Goal: Check status: Check status

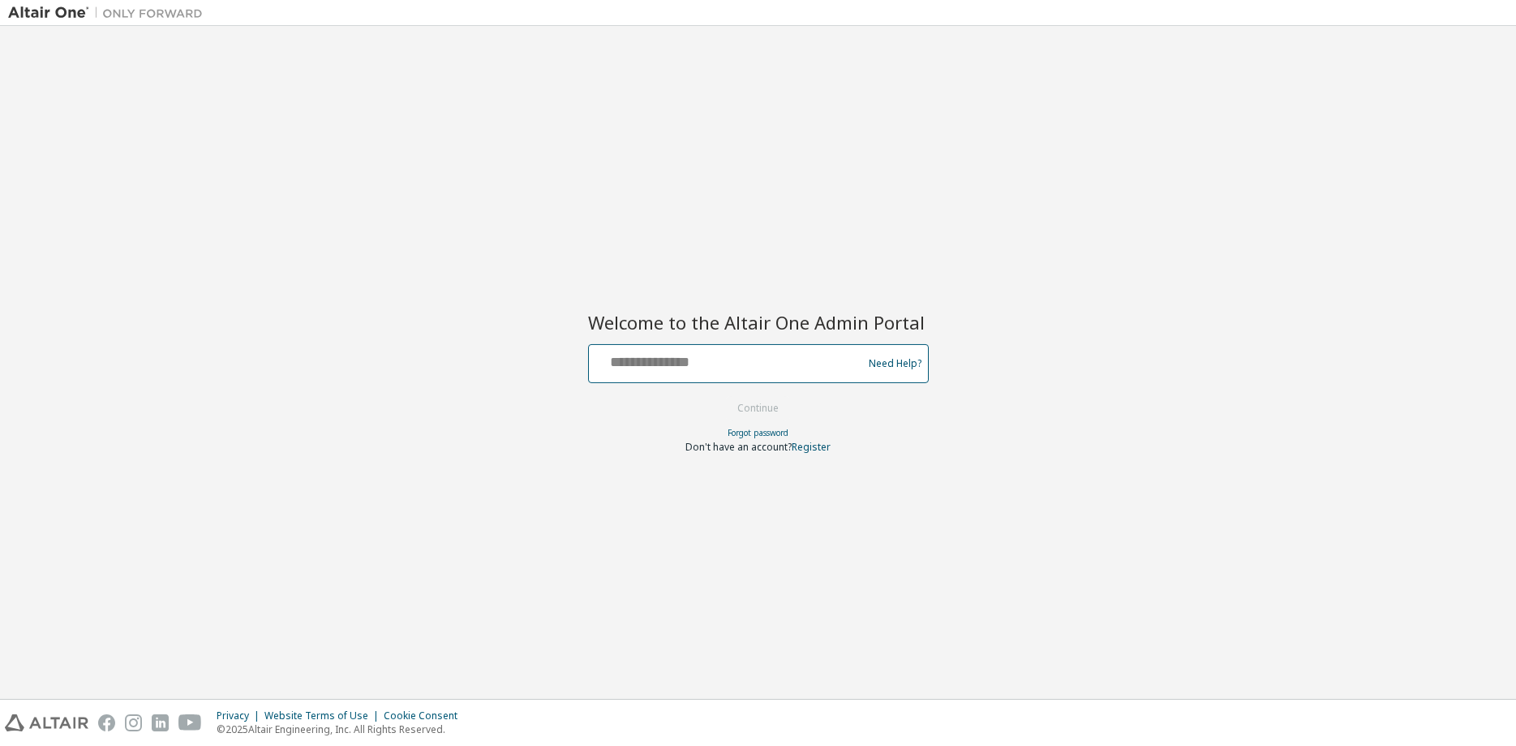
click at [698, 359] on input "text" at bounding box center [727, 360] width 265 height 24
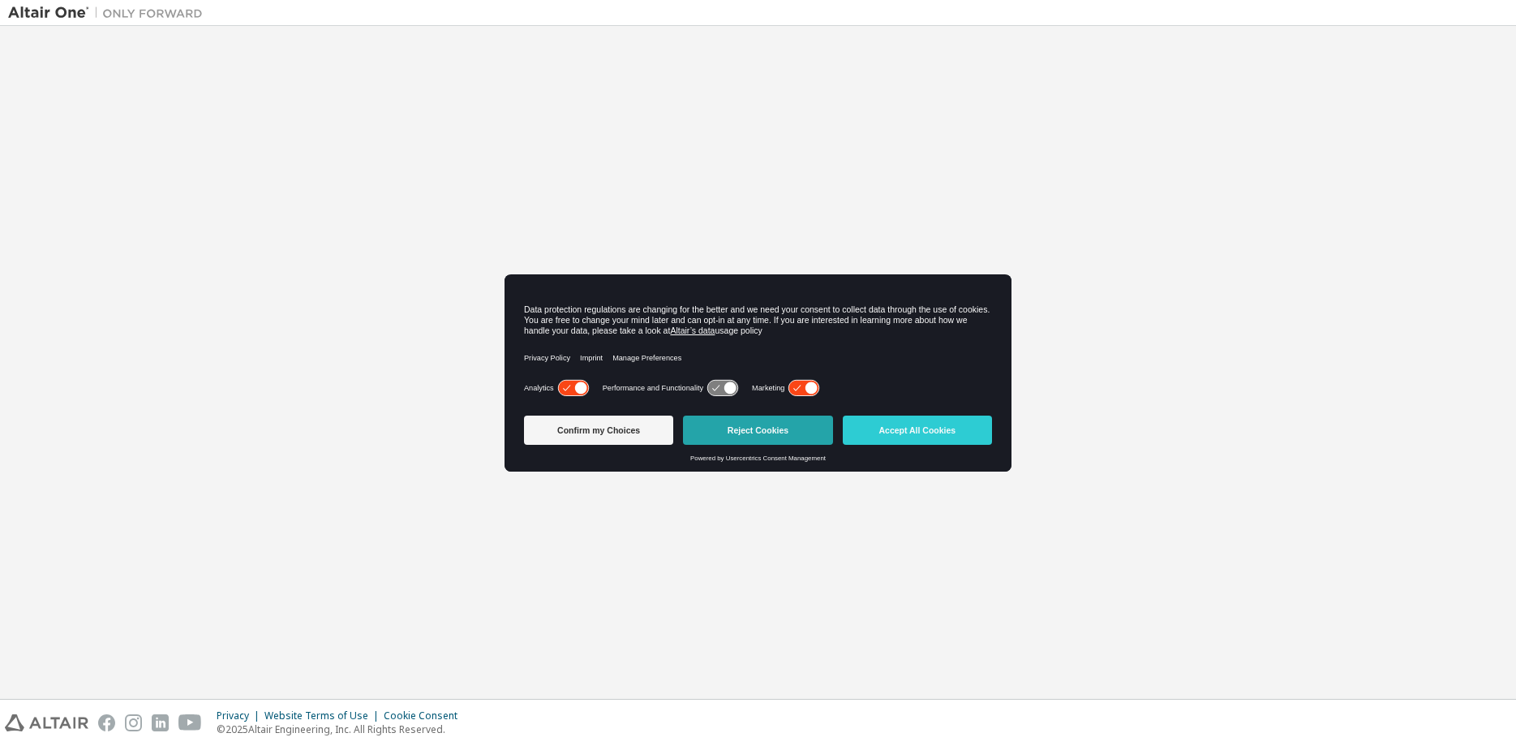
click at [763, 428] on button "Reject Cookies" at bounding box center [757, 429] width 149 height 29
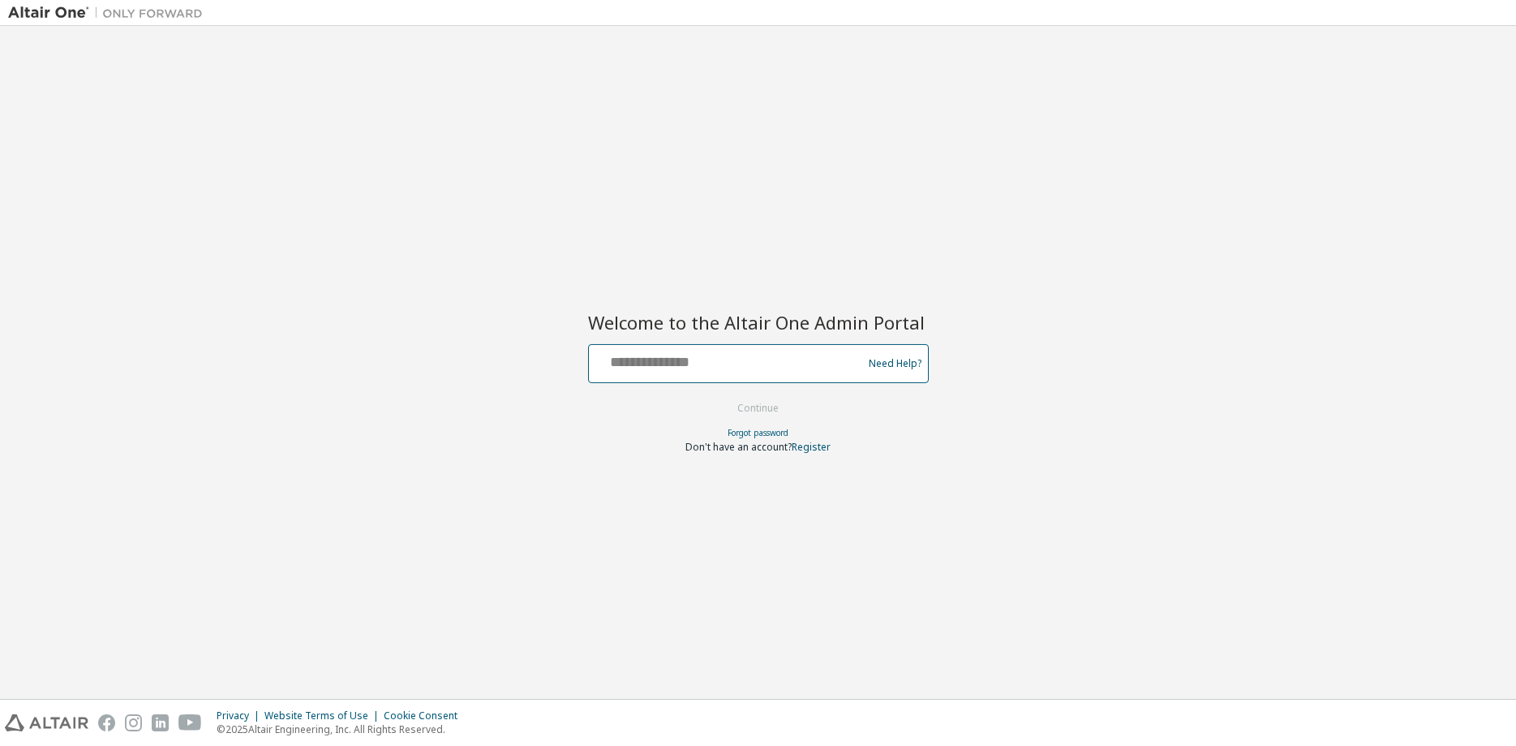
click at [656, 351] on input "text" at bounding box center [727, 360] width 265 height 24
type input "**********"
click at [720, 396] on button "Continue" at bounding box center [757, 408] width 75 height 24
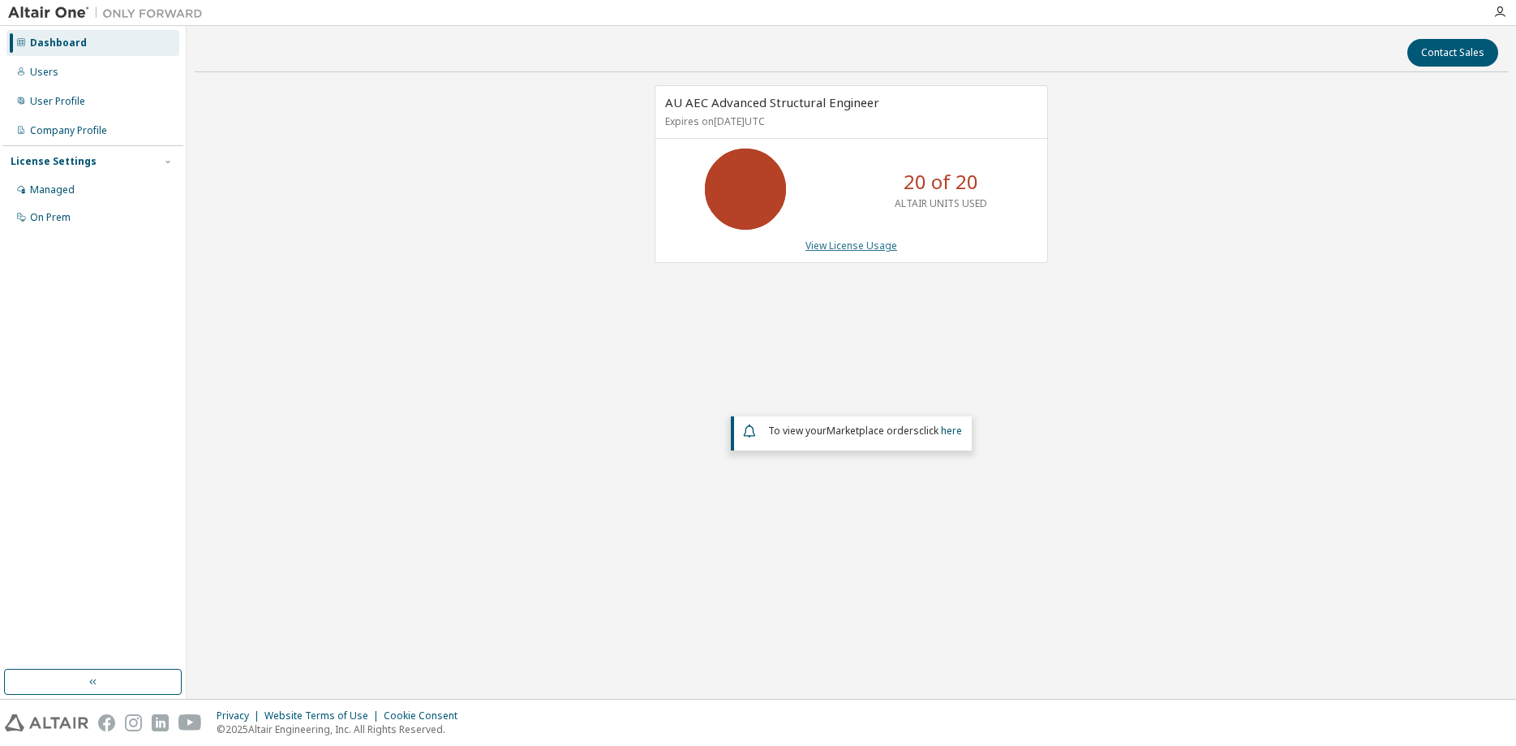
click at [857, 243] on link "View License Usage" at bounding box center [852, 245] width 92 height 14
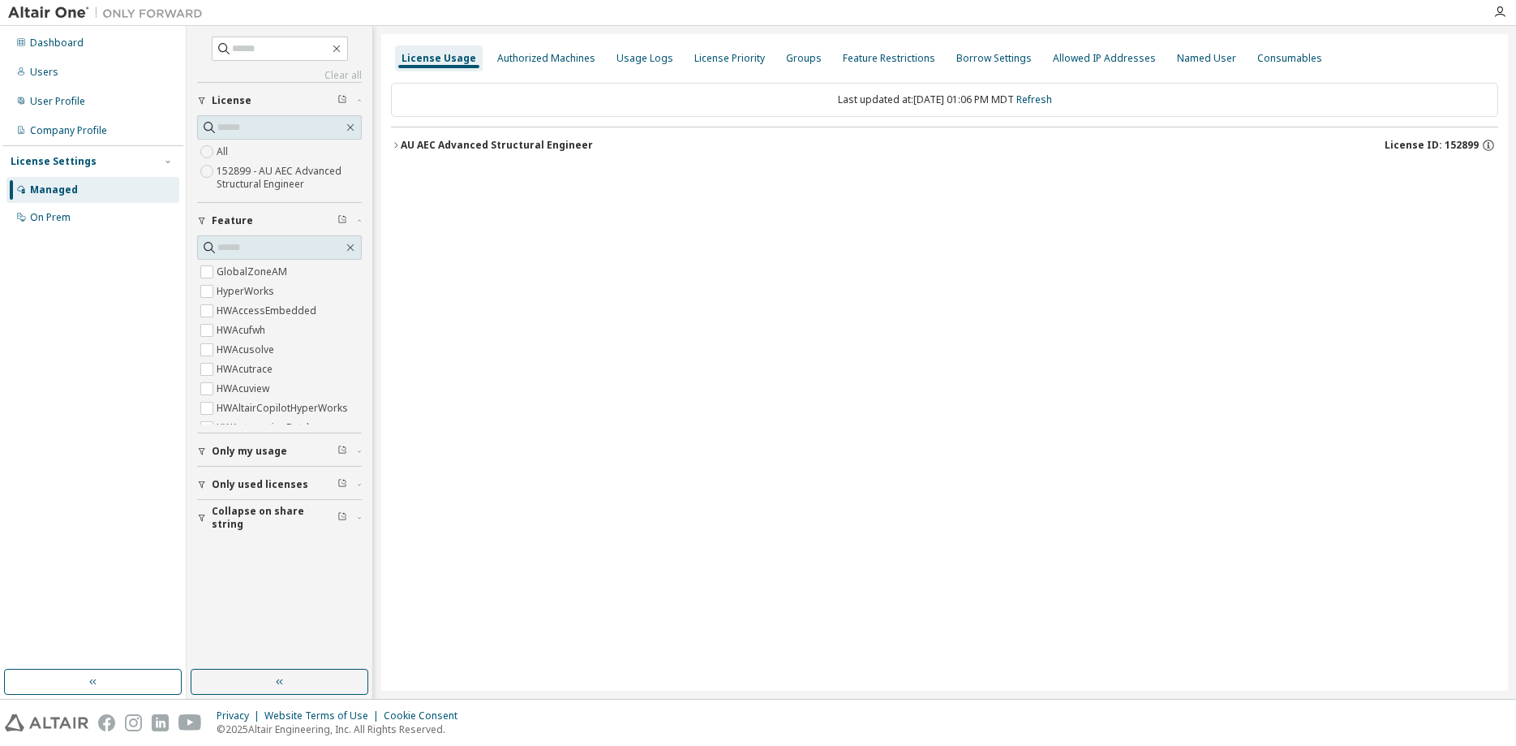
click at [396, 144] on icon "button" at bounding box center [395, 145] width 3 height 6
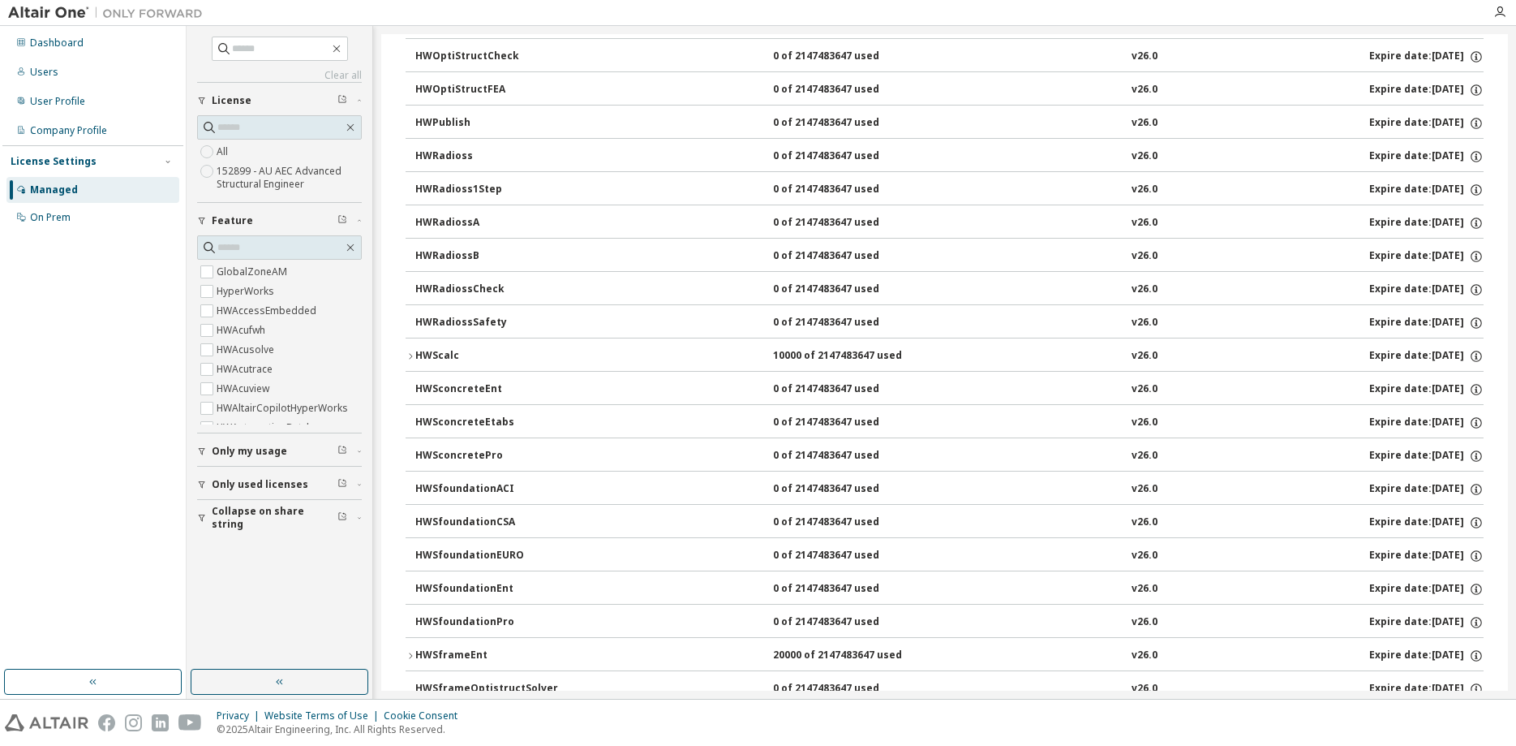
scroll to position [2317, 0]
click at [416, 321] on div "HWScalc" at bounding box center [488, 323] width 146 height 15
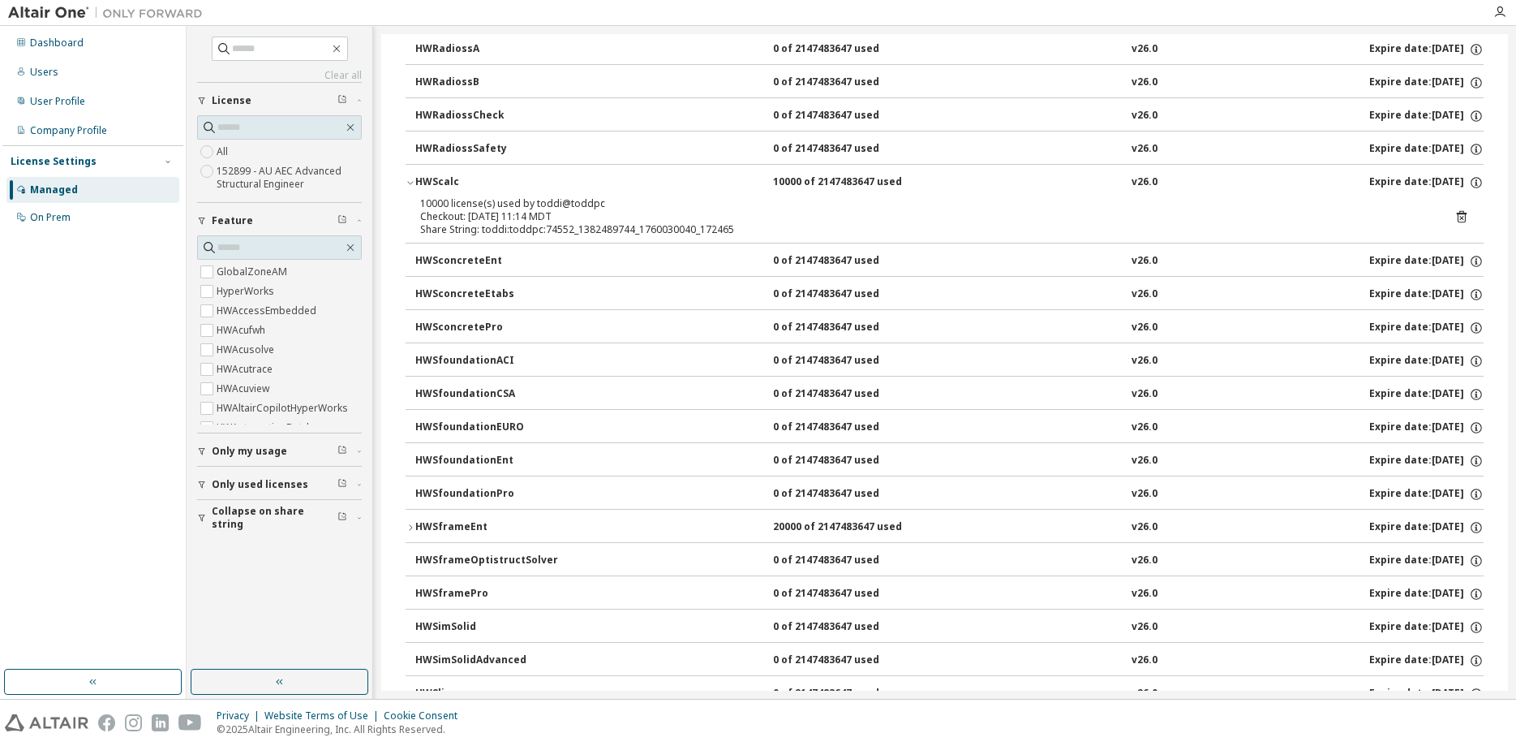
scroll to position [2482, 0]
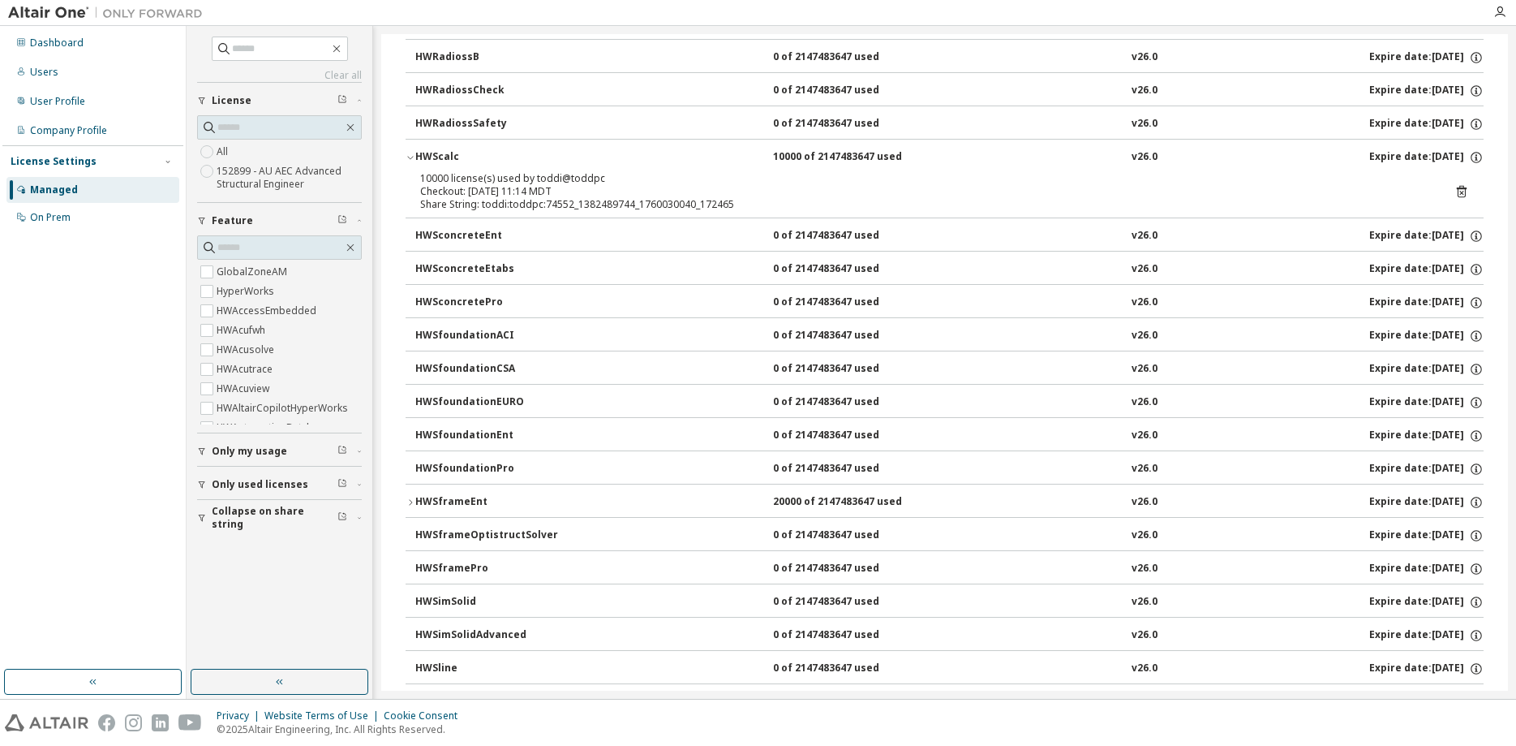
click at [410, 498] on icon "button" at bounding box center [411, 502] width 10 height 10
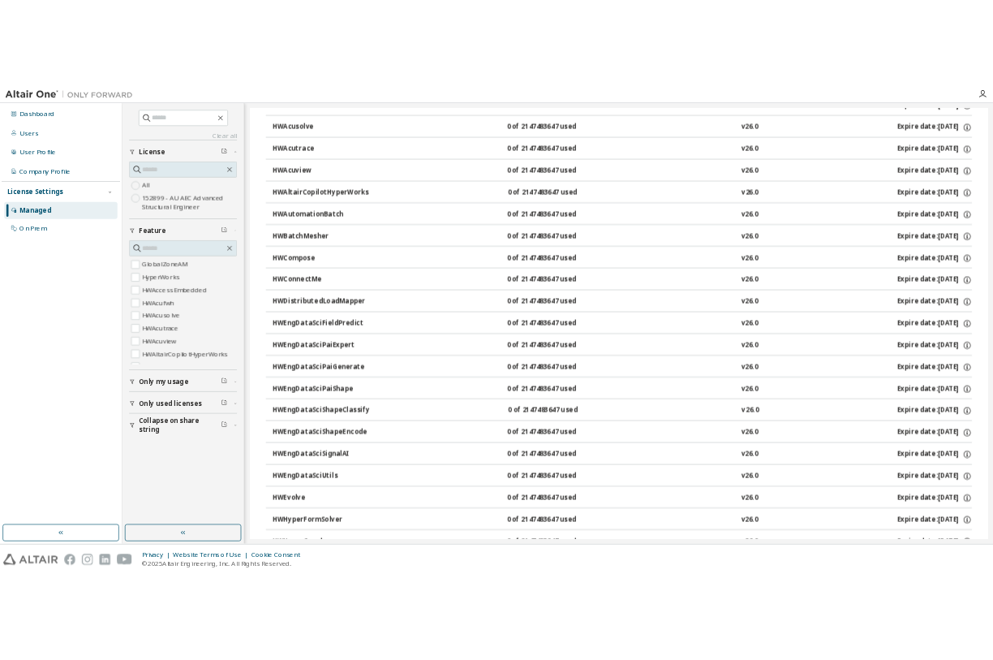
scroll to position [0, 0]
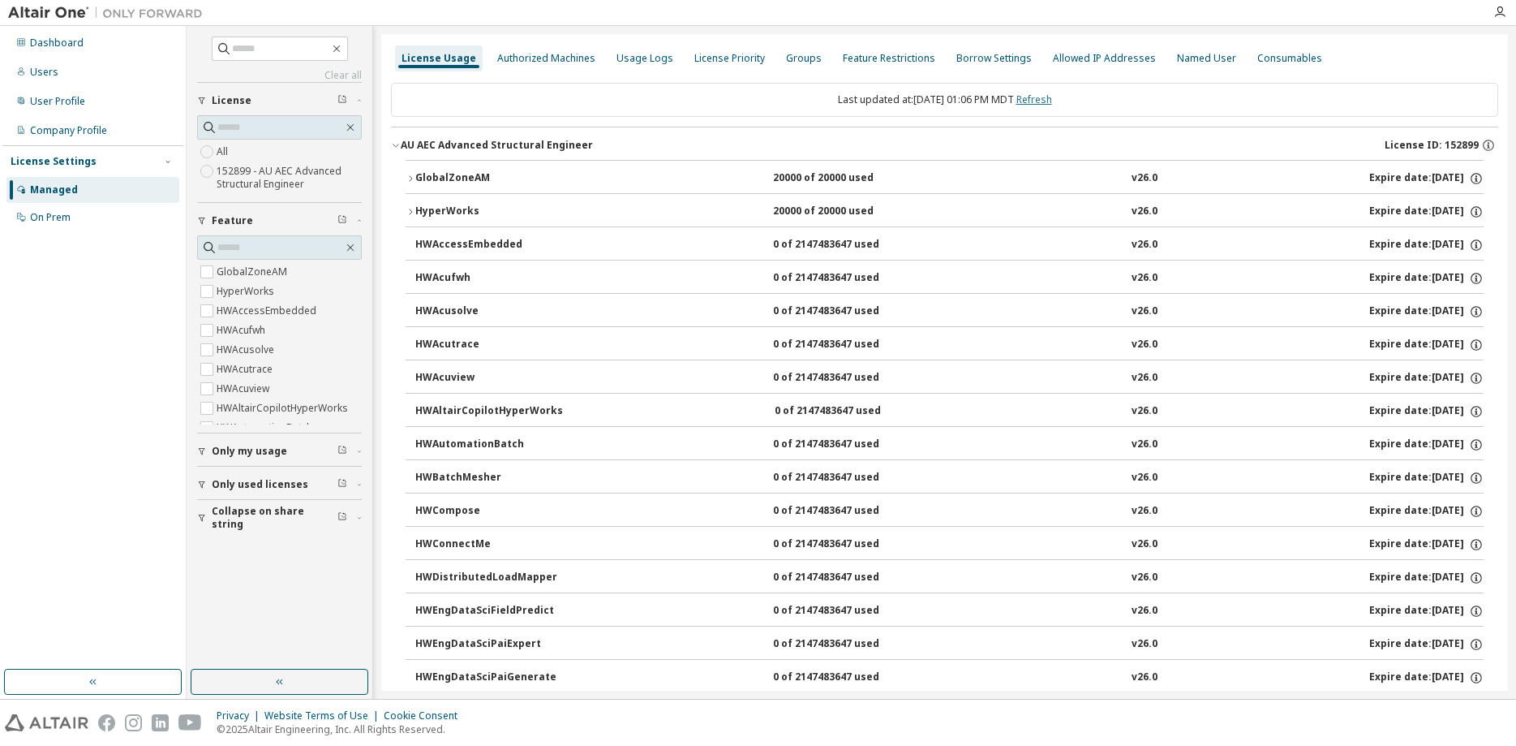
click at [1052, 101] on link "Refresh" at bounding box center [1034, 99] width 36 height 14
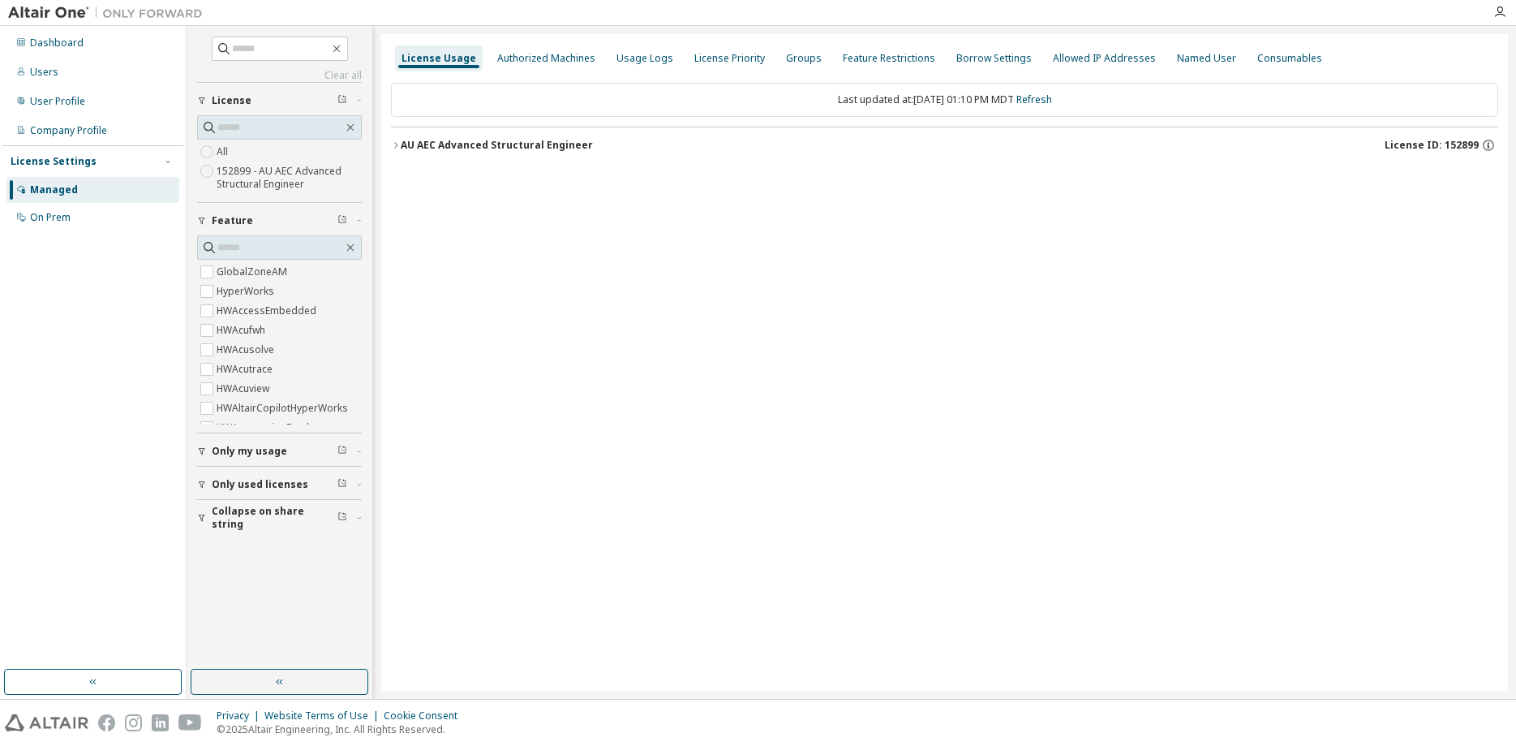
click at [398, 143] on icon "button" at bounding box center [396, 145] width 10 height 10
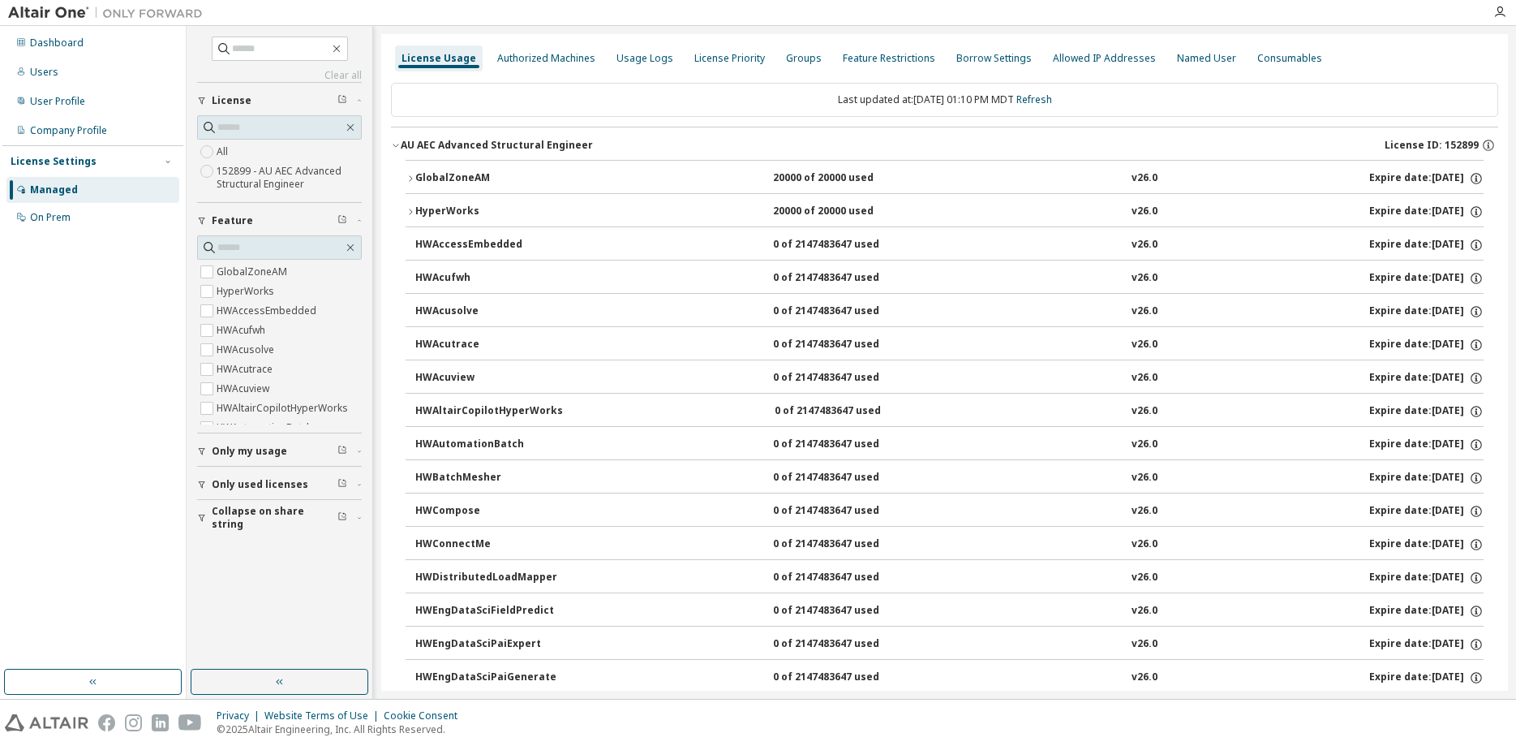
click at [415, 207] on icon "button" at bounding box center [411, 212] width 10 height 10
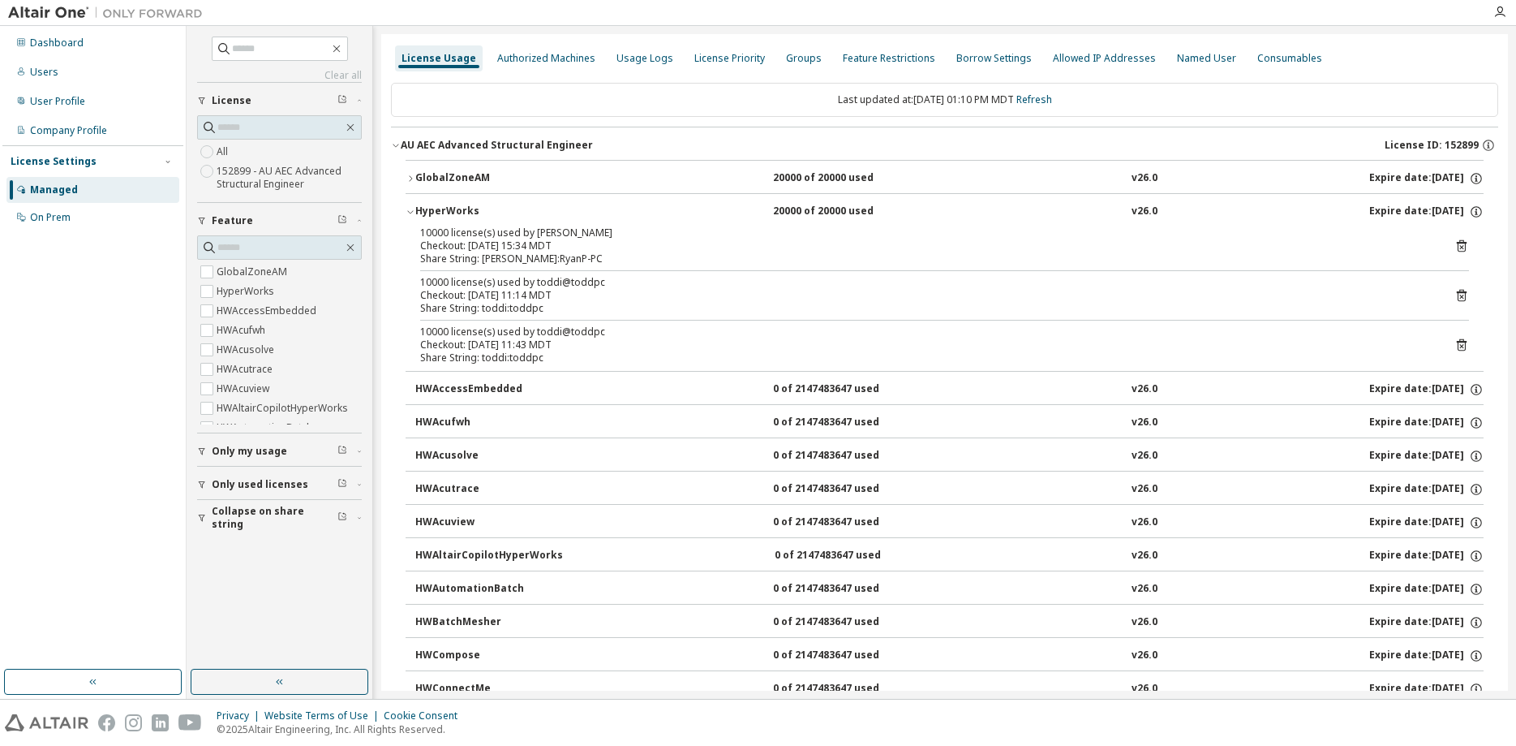
click at [411, 174] on icon "button" at bounding box center [411, 179] width 10 height 10
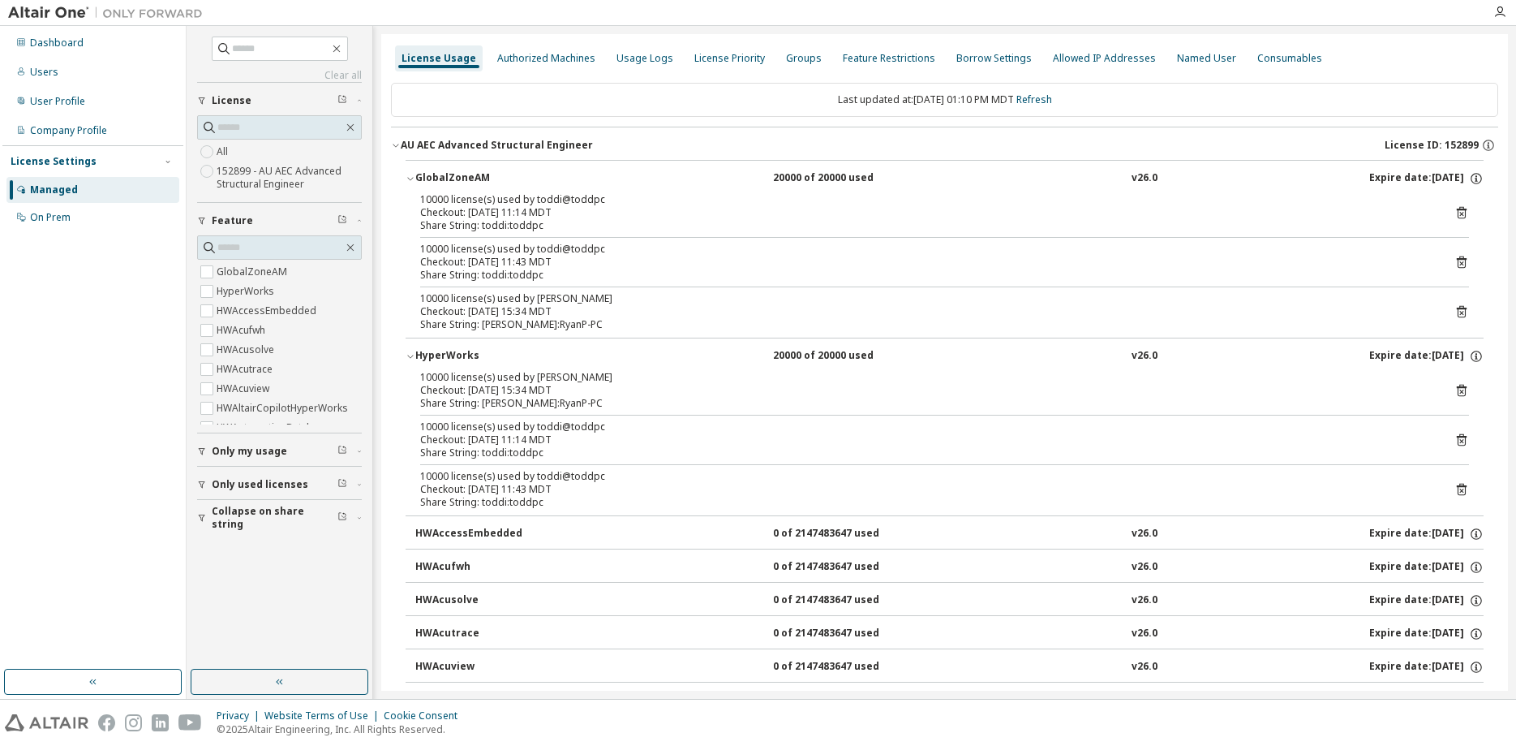
click at [411, 174] on icon "button" at bounding box center [411, 179] width 10 height 10
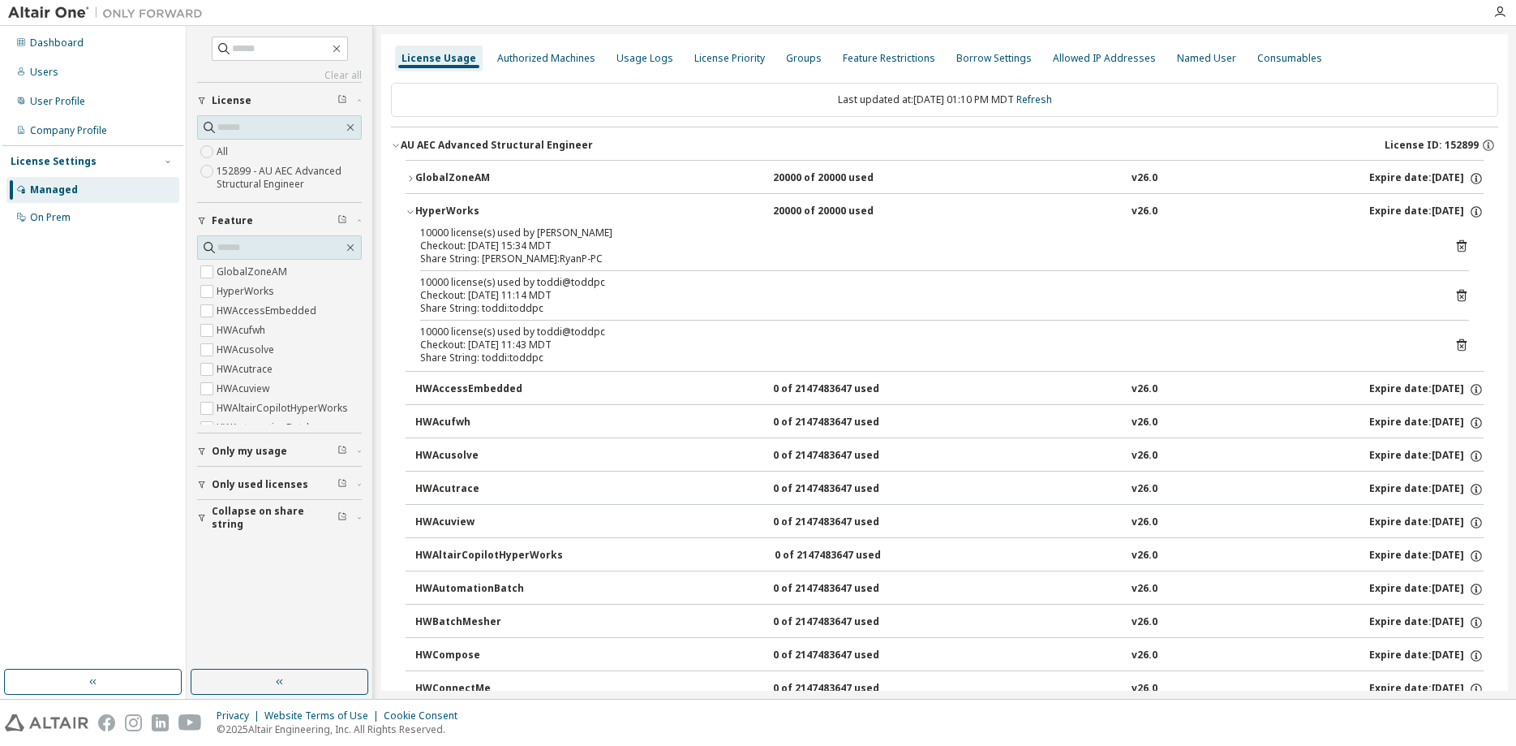
click at [410, 212] on icon "button" at bounding box center [411, 212] width 10 height 10
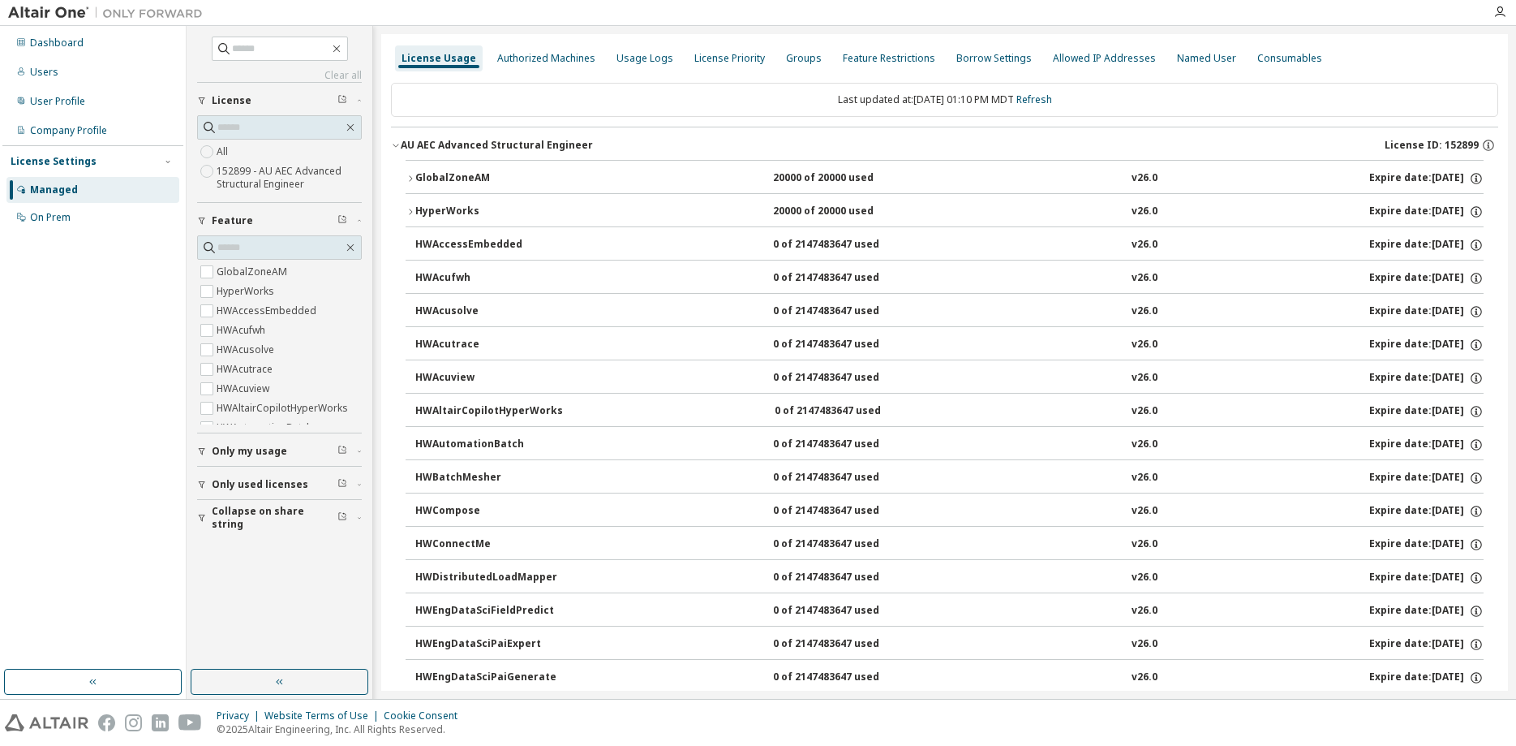
click at [414, 177] on icon "button" at bounding box center [411, 179] width 10 height 10
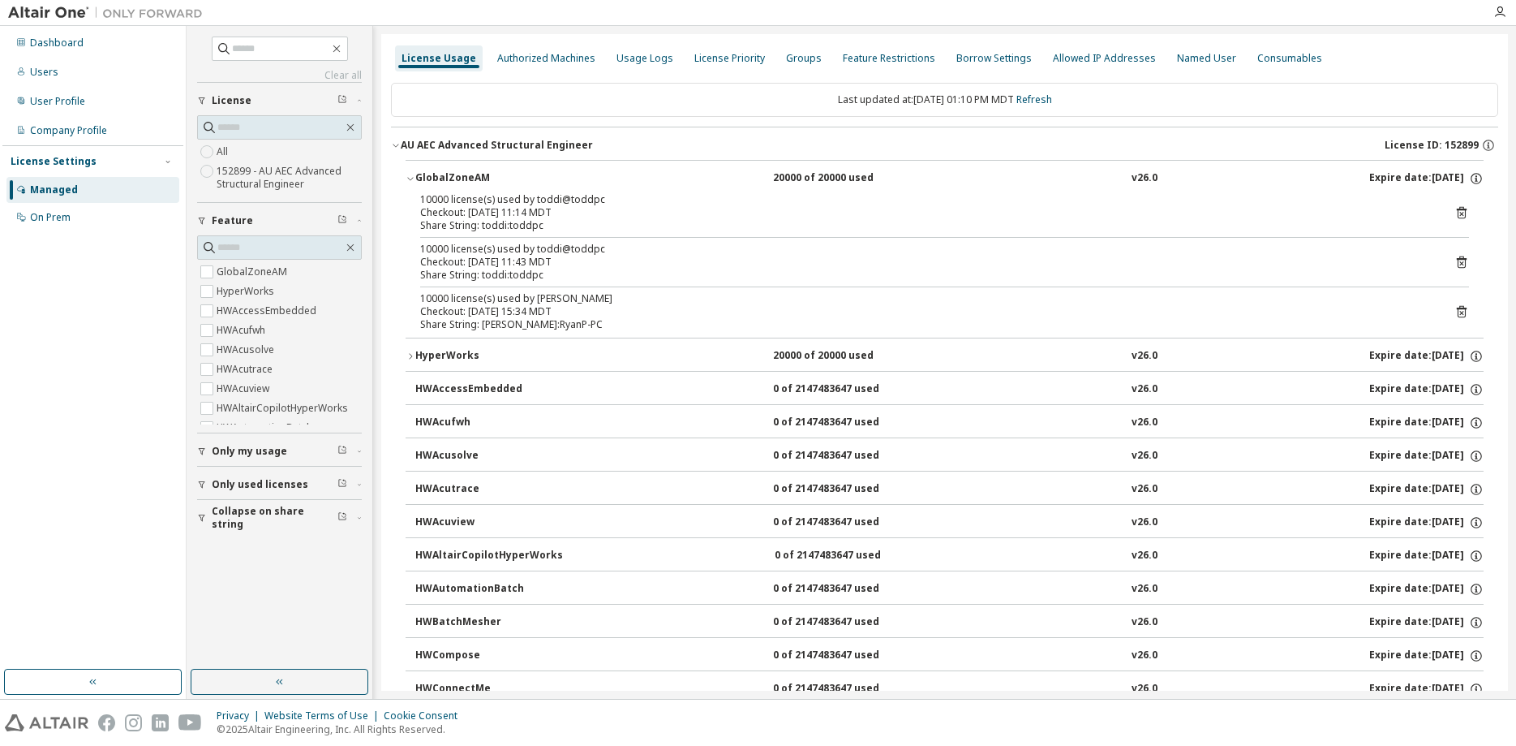
click at [414, 177] on icon "button" at bounding box center [411, 179] width 10 height 10
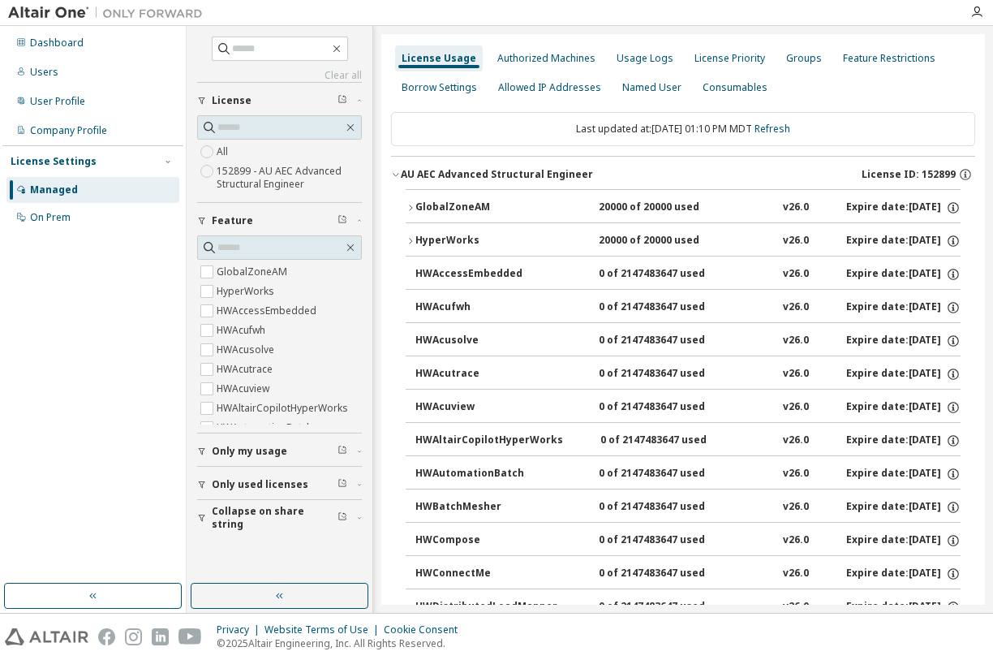
click at [411, 236] on icon "button" at bounding box center [411, 241] width 10 height 10
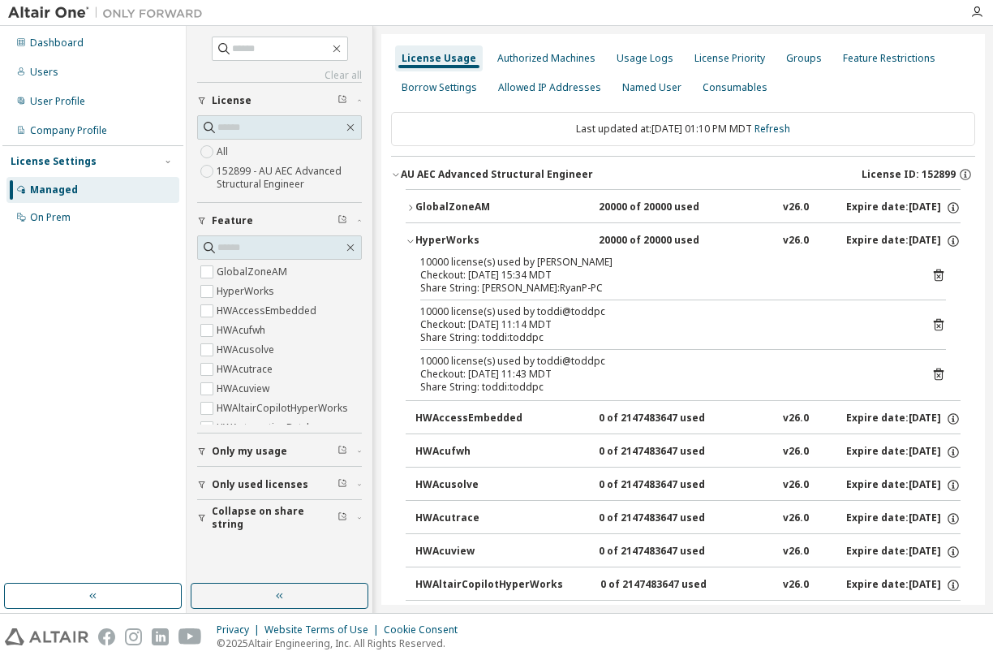
click at [411, 236] on span "button" at bounding box center [411, 241] width 10 height 10
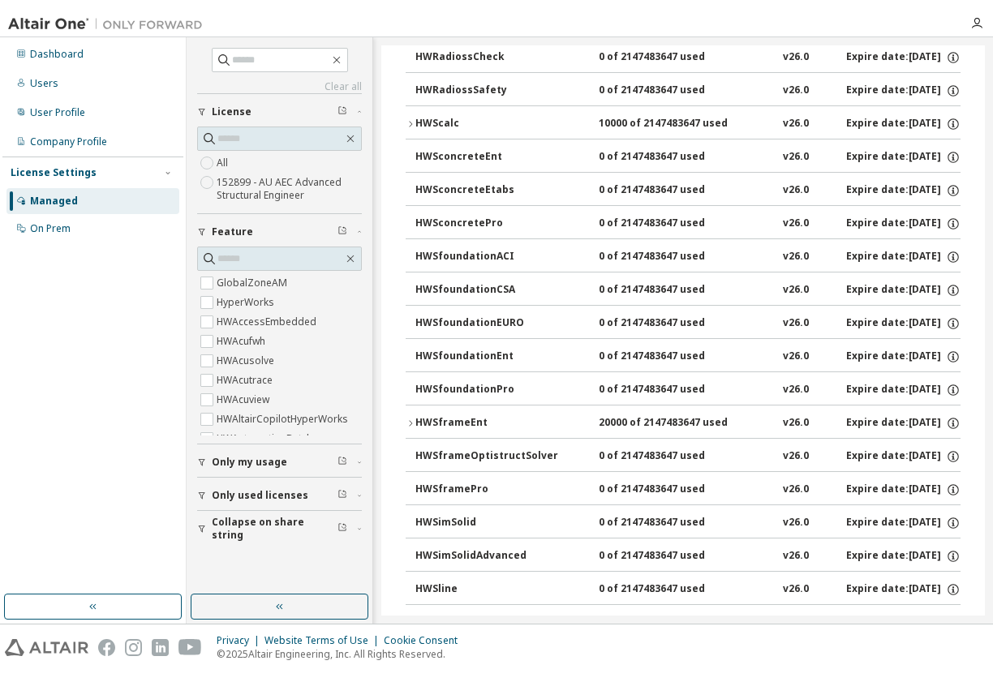
scroll to position [2565, 0]
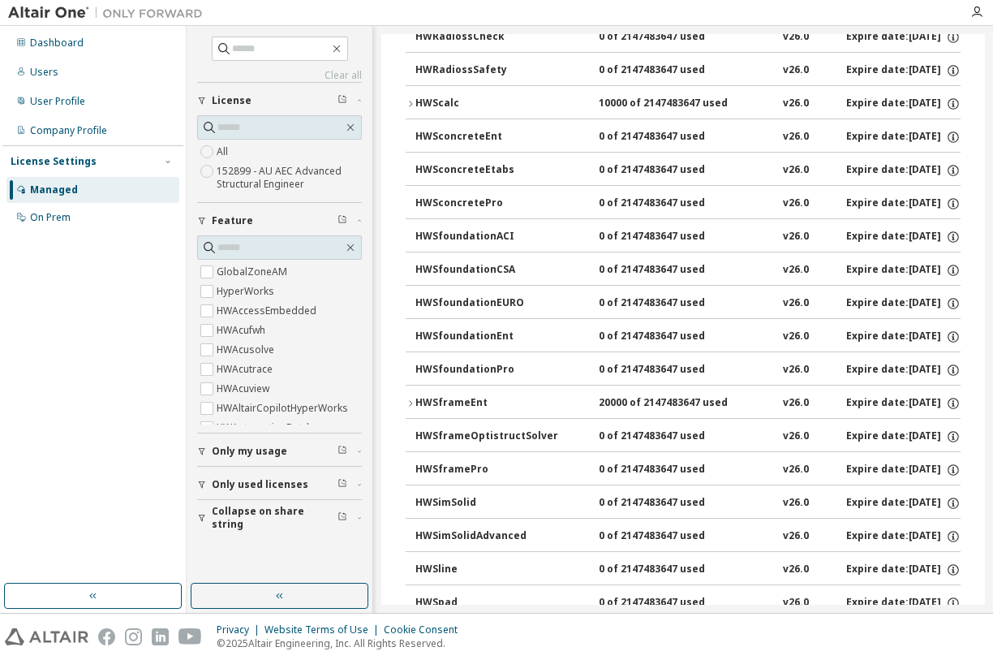
click at [407, 100] on icon "button" at bounding box center [411, 104] width 10 height 10
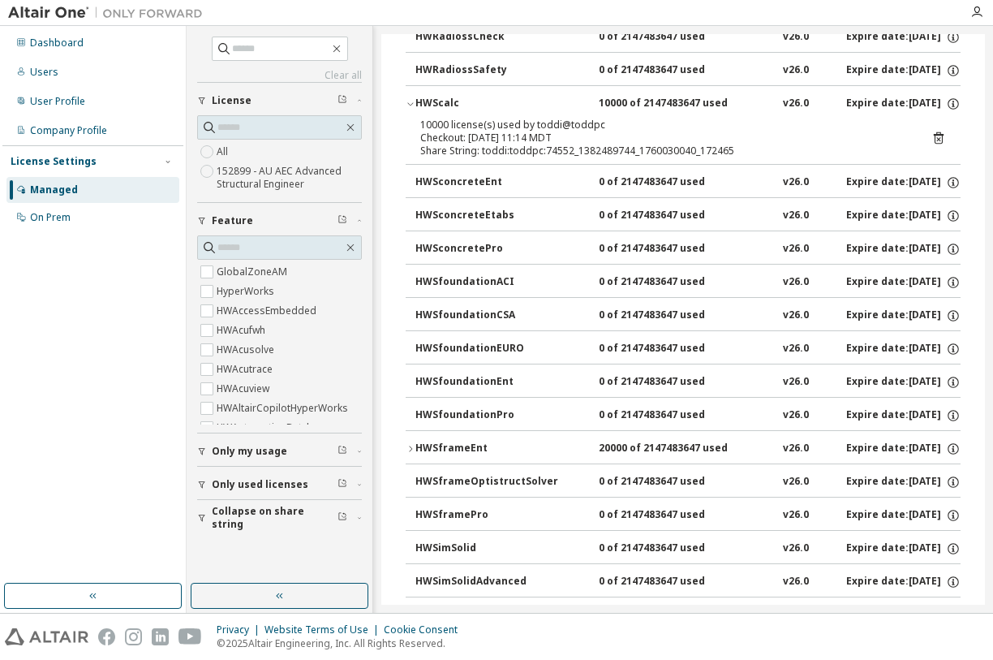
click at [410, 451] on icon "button" at bounding box center [411, 449] width 10 height 10
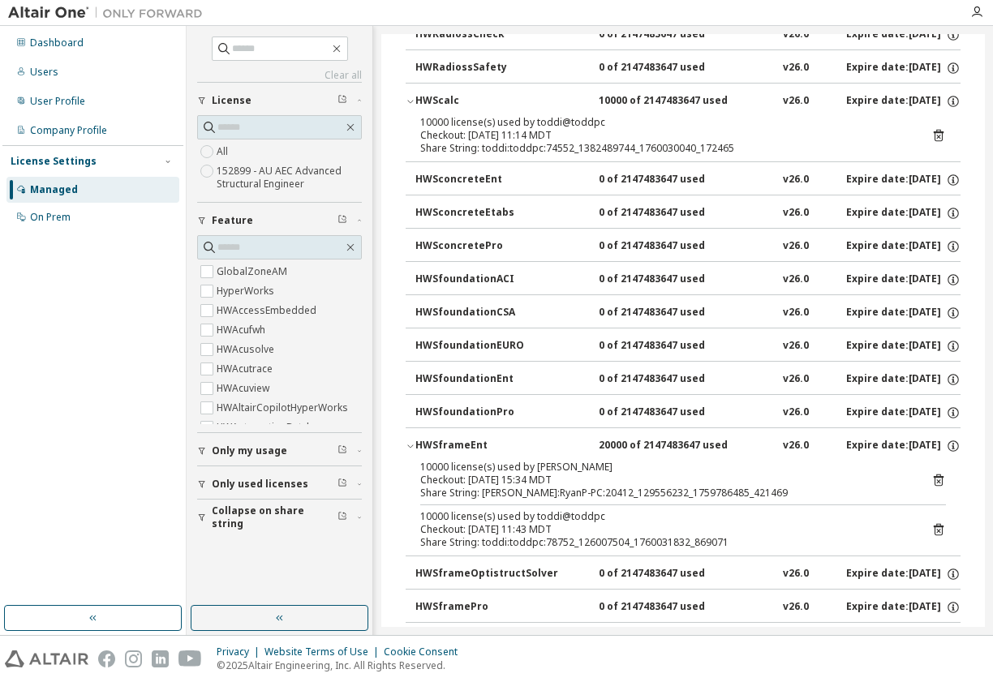
scroll to position [0, 0]
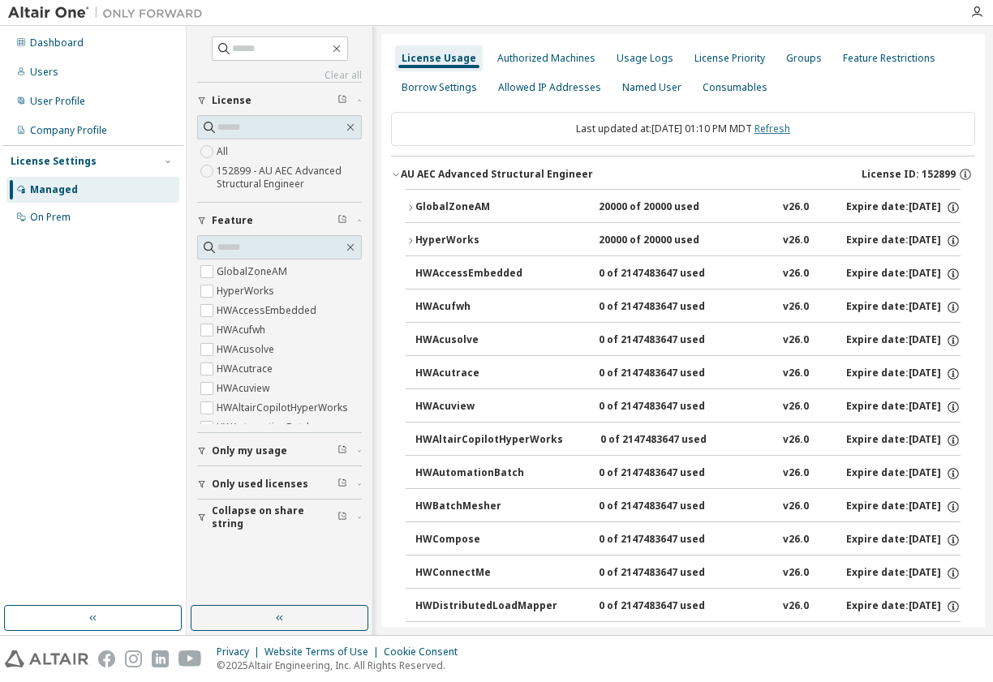
click at [790, 130] on link "Refresh" at bounding box center [772, 129] width 36 height 14
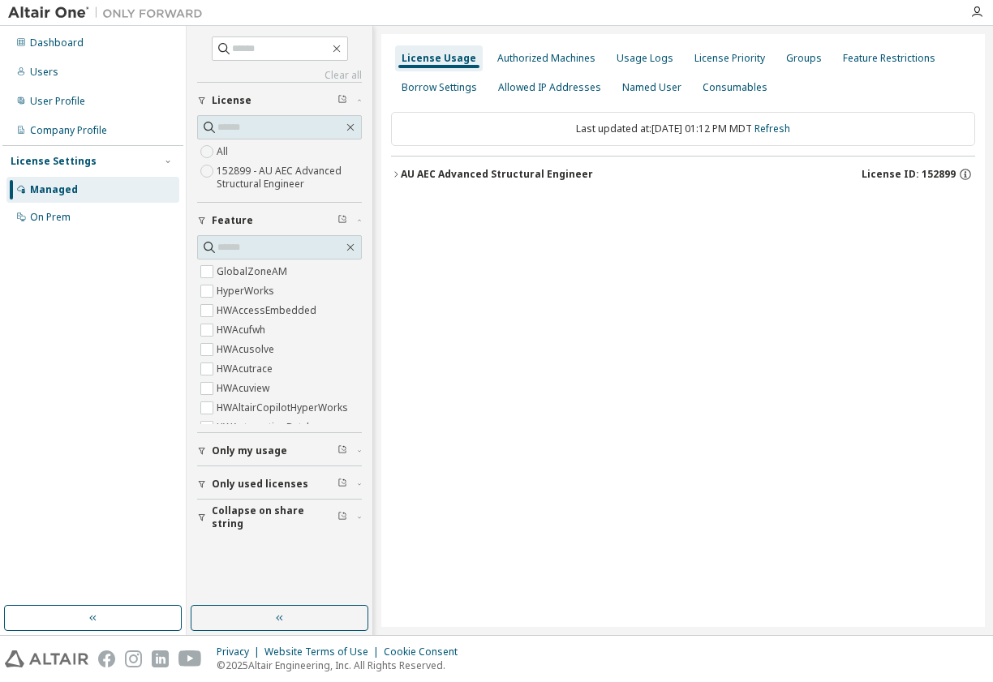
click at [390, 178] on div "License Usage Authorized Machines Usage Logs License Priority Groups Feature Re…" at bounding box center [683, 330] width 604 height 593
click at [393, 174] on icon "button" at bounding box center [396, 175] width 10 height 10
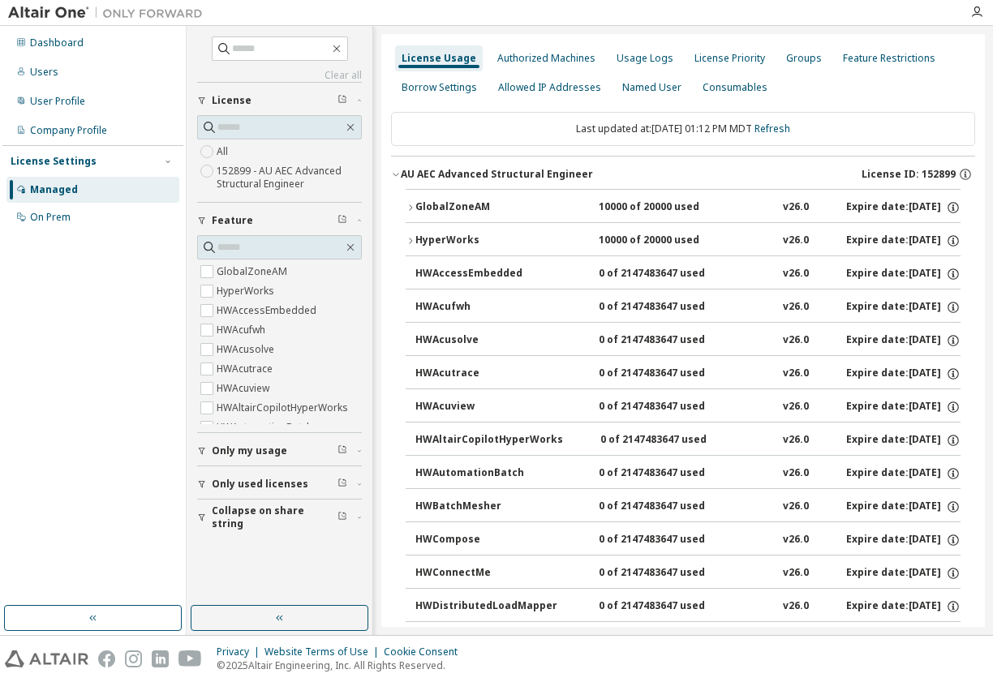
click at [410, 204] on icon "button" at bounding box center [411, 208] width 10 height 10
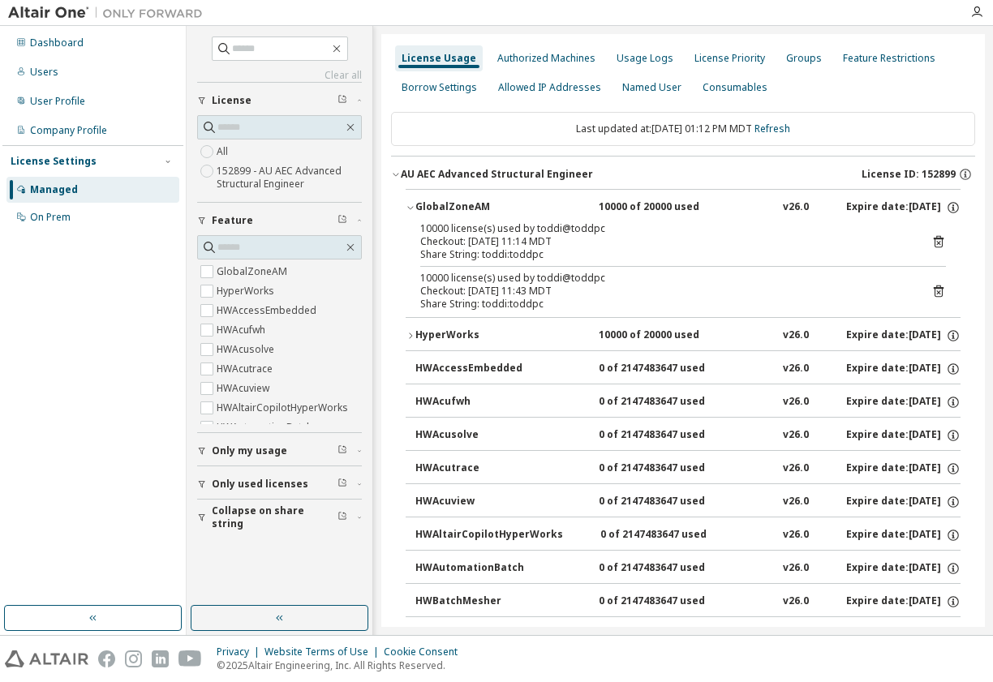
click at [410, 204] on icon "button" at bounding box center [411, 208] width 10 height 10
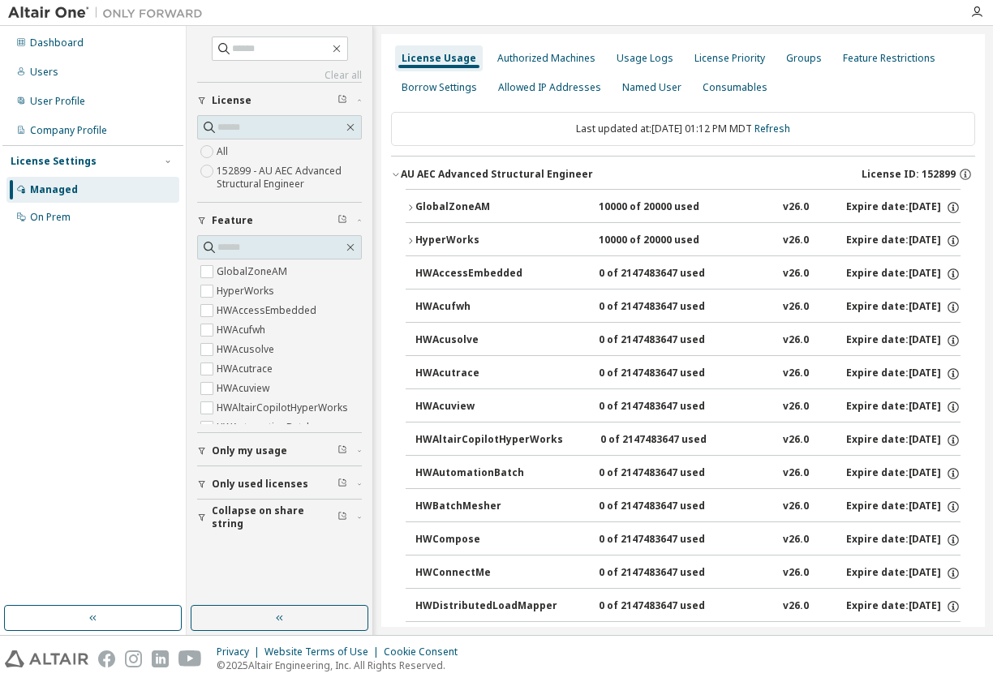
click at [409, 238] on icon "button" at bounding box center [411, 241] width 10 height 10
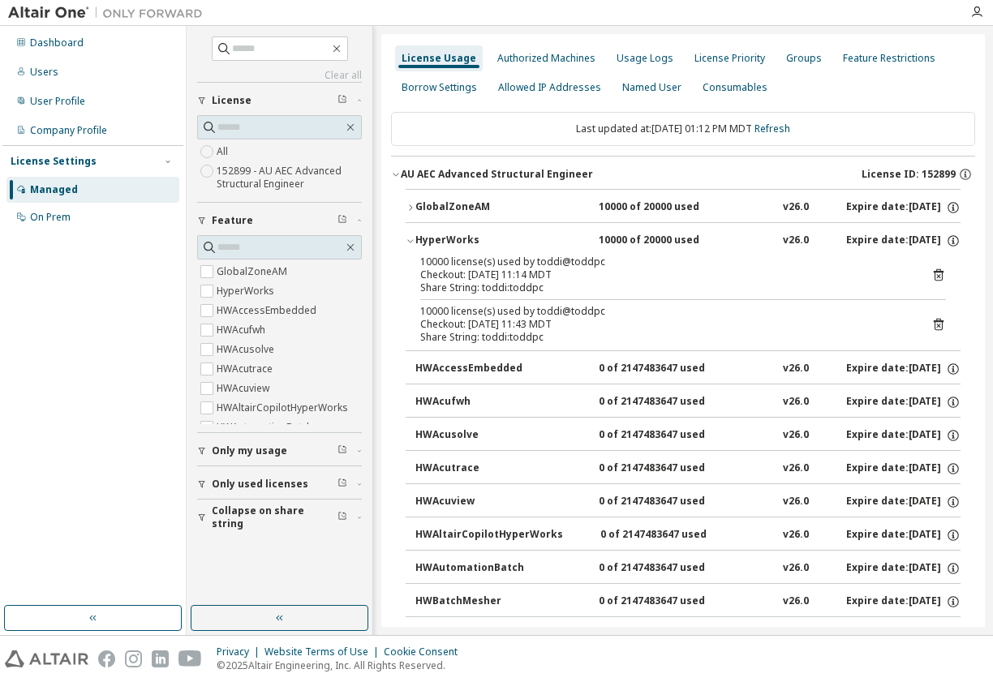
click at [409, 238] on icon "button" at bounding box center [411, 241] width 10 height 10
